Goal: Information Seeking & Learning: Learn about a topic

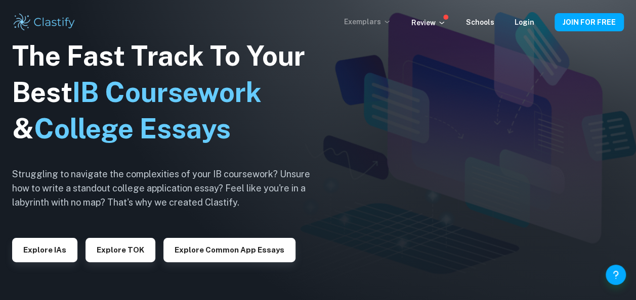
click at [375, 21] on p "Exemplars" at bounding box center [367, 21] width 47 height 11
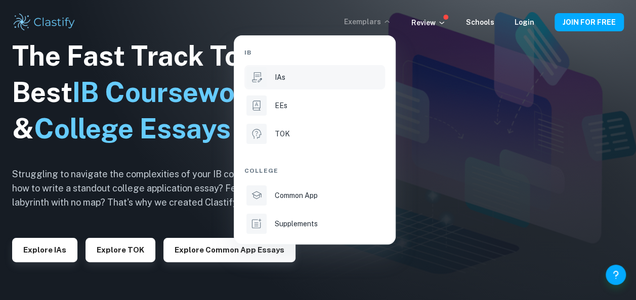
click at [292, 81] on div "IAs" at bounding box center [329, 77] width 108 height 11
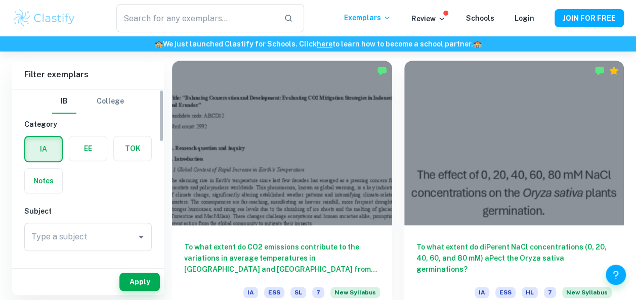
scroll to position [33, 0]
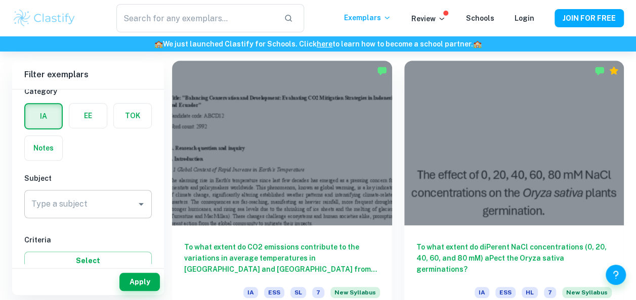
click at [105, 200] on input "Type a subject" at bounding box center [80, 204] width 103 height 19
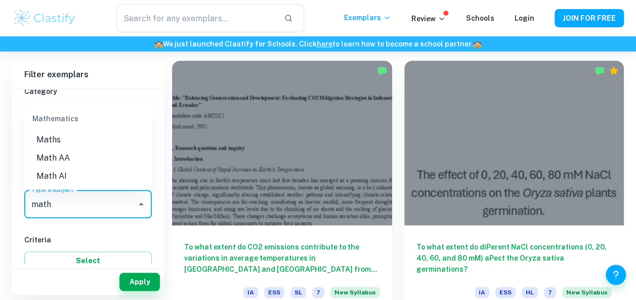
click at [76, 174] on li "Math AI" at bounding box center [87, 176] width 127 height 18
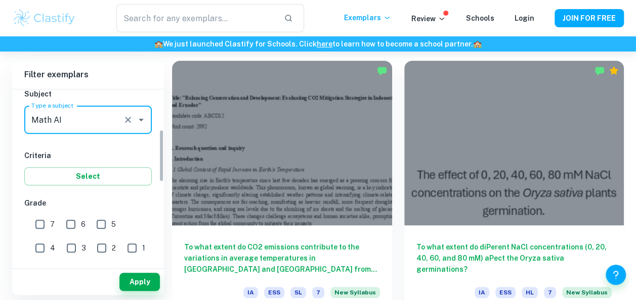
scroll to position [248, 0]
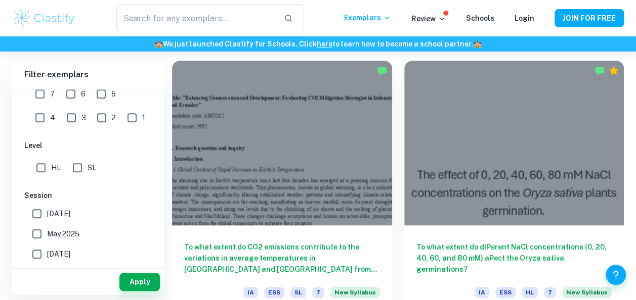
type input "Math AI"
click at [89, 167] on span "SL" at bounding box center [91, 167] width 9 height 11
click at [87, 167] on input "SL" at bounding box center [77, 168] width 20 height 20
checkbox input "true"
click at [148, 284] on button "Apply" at bounding box center [139, 282] width 40 height 18
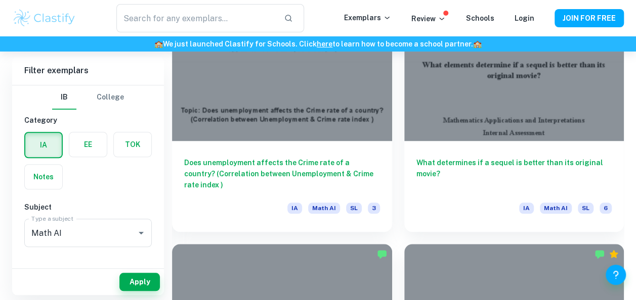
scroll to position [2241, 0]
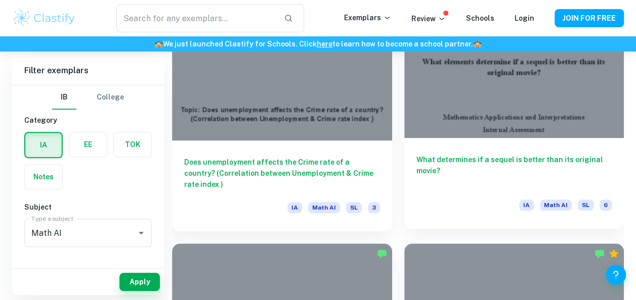
click at [457, 156] on h6 "What determines if a sequel is better than its original movie?" at bounding box center [514, 170] width 196 height 33
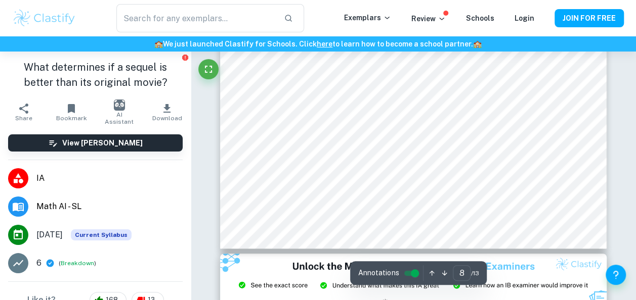
scroll to position [3989, 0]
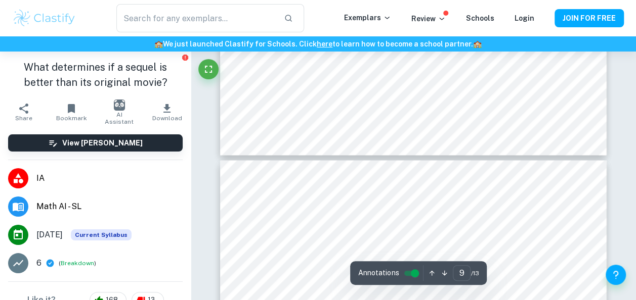
type input "10"
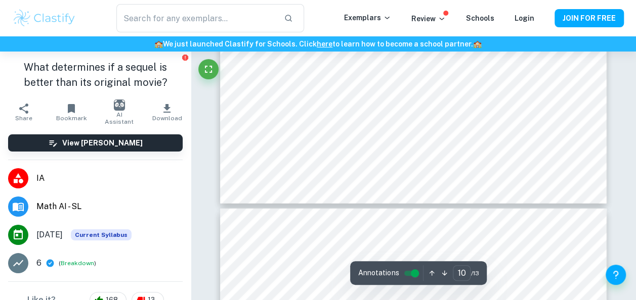
scroll to position [5085, 0]
